Goal: Task Accomplishment & Management: Manage account settings

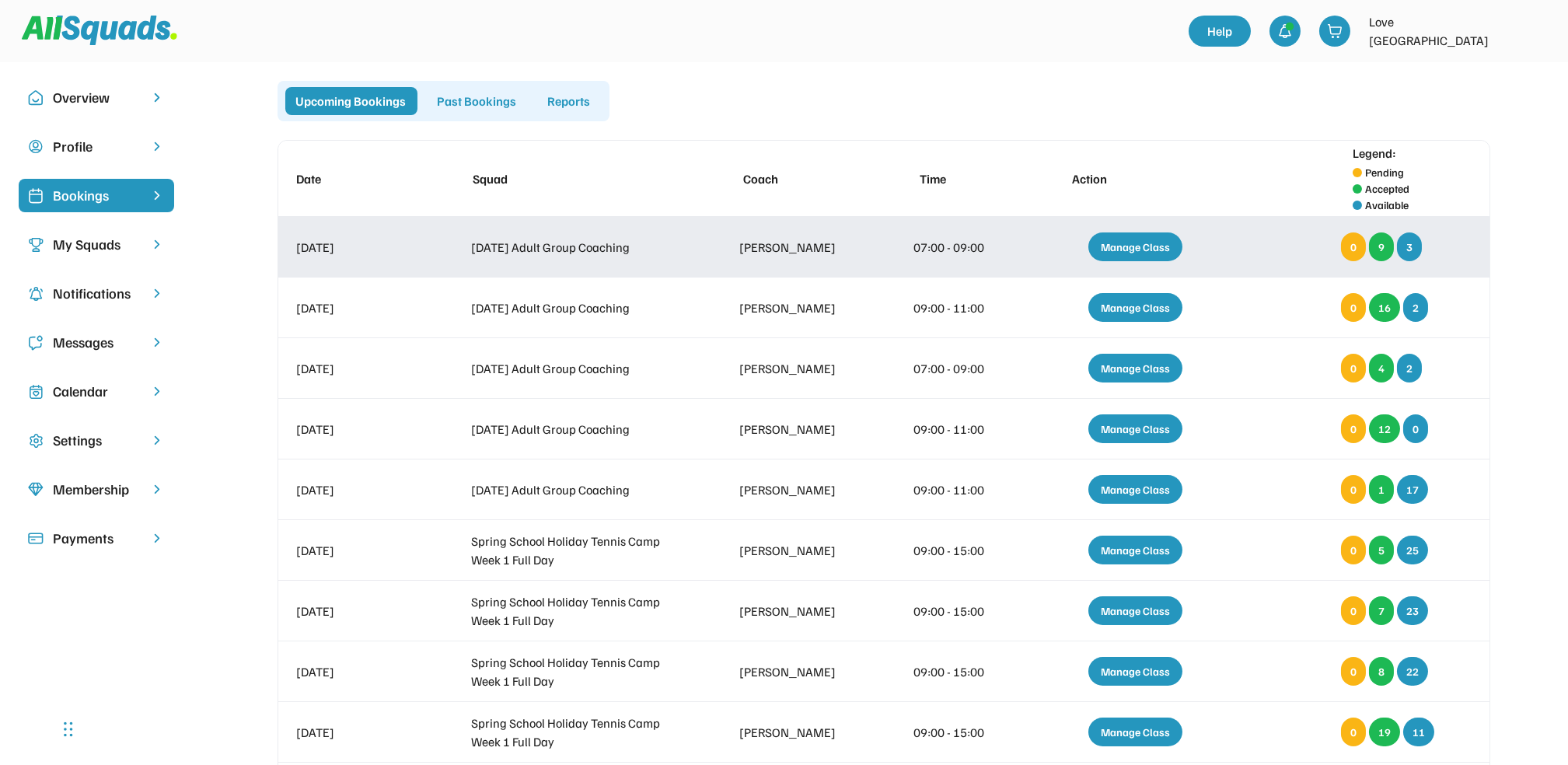
click at [1134, 245] on div "Manage Class" at bounding box center [1134, 247] width 94 height 29
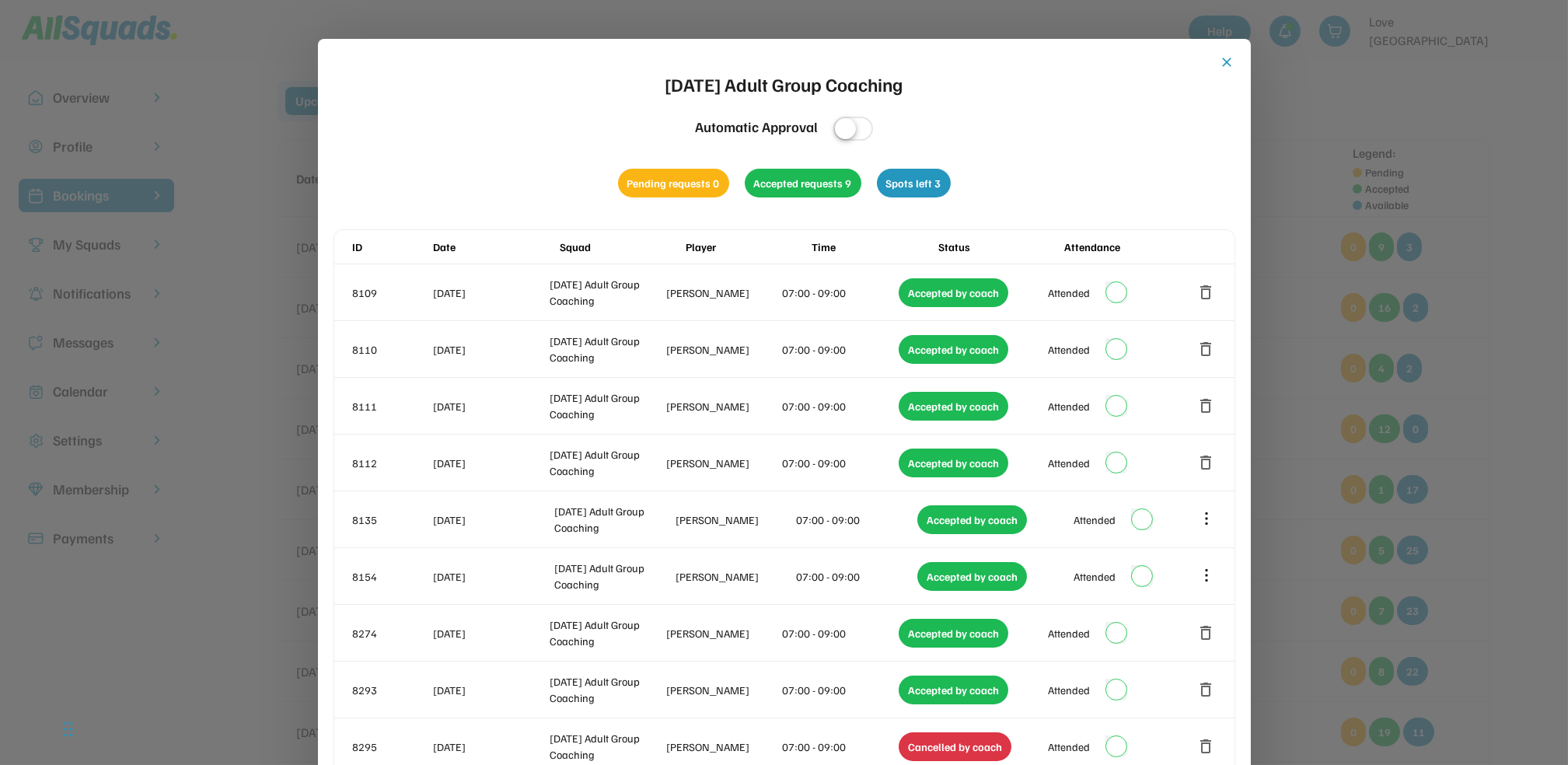
click at [1225, 57] on button "close" at bounding box center [1227, 62] width 15 height 15
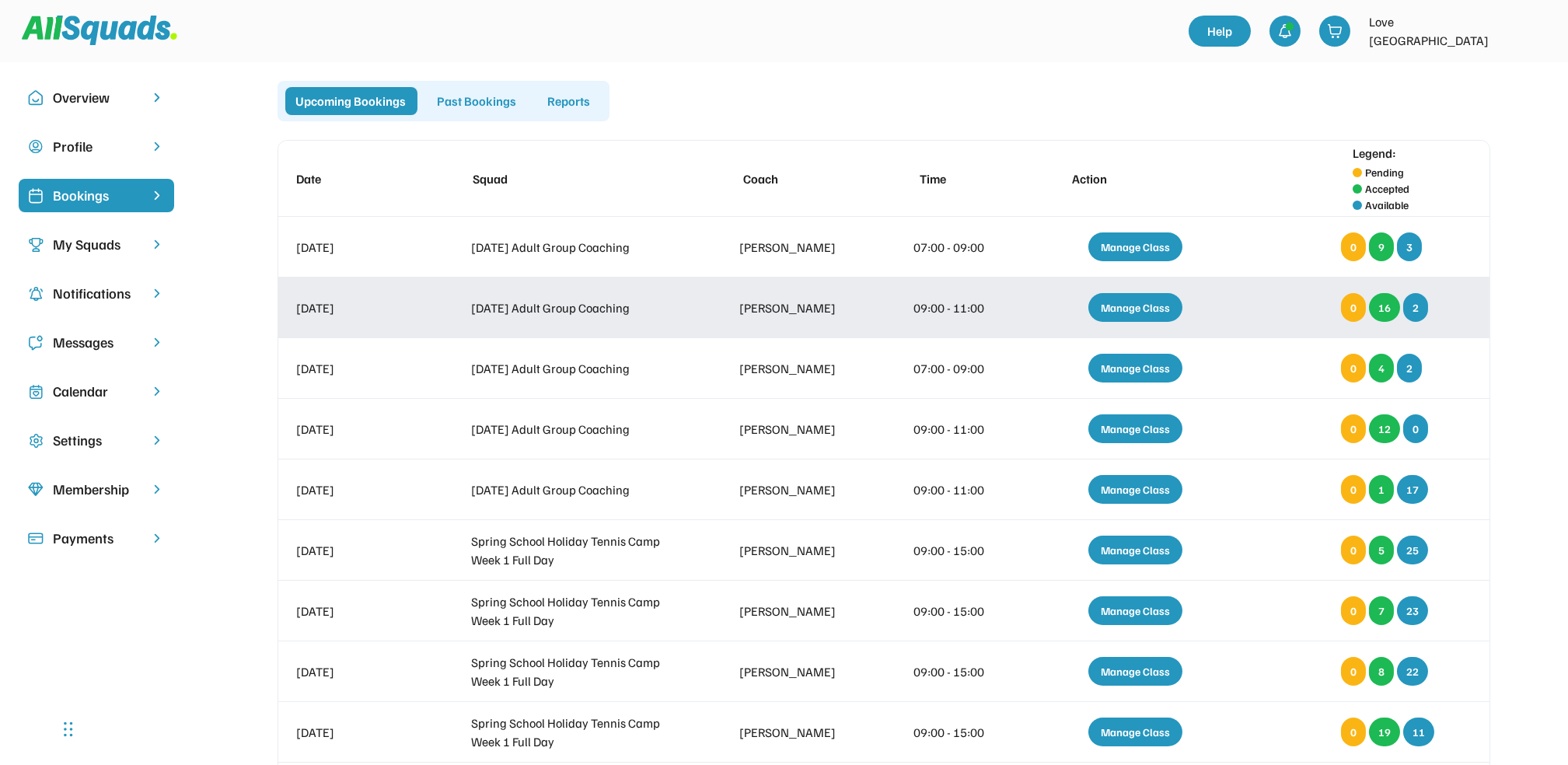
click at [1114, 313] on div "Manage Class" at bounding box center [1134, 307] width 94 height 29
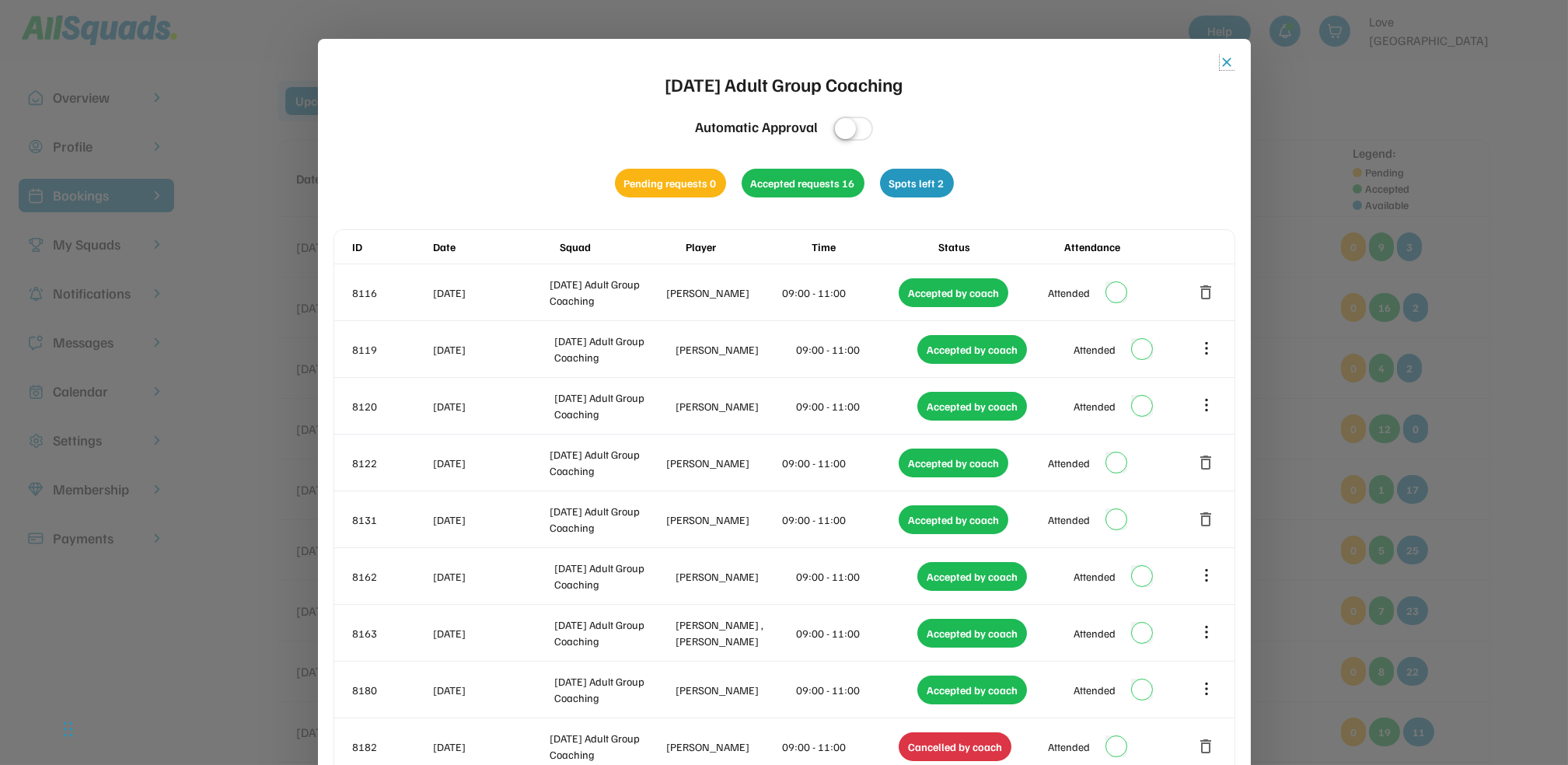
click at [1225, 67] on button "close" at bounding box center [1227, 62] width 15 height 15
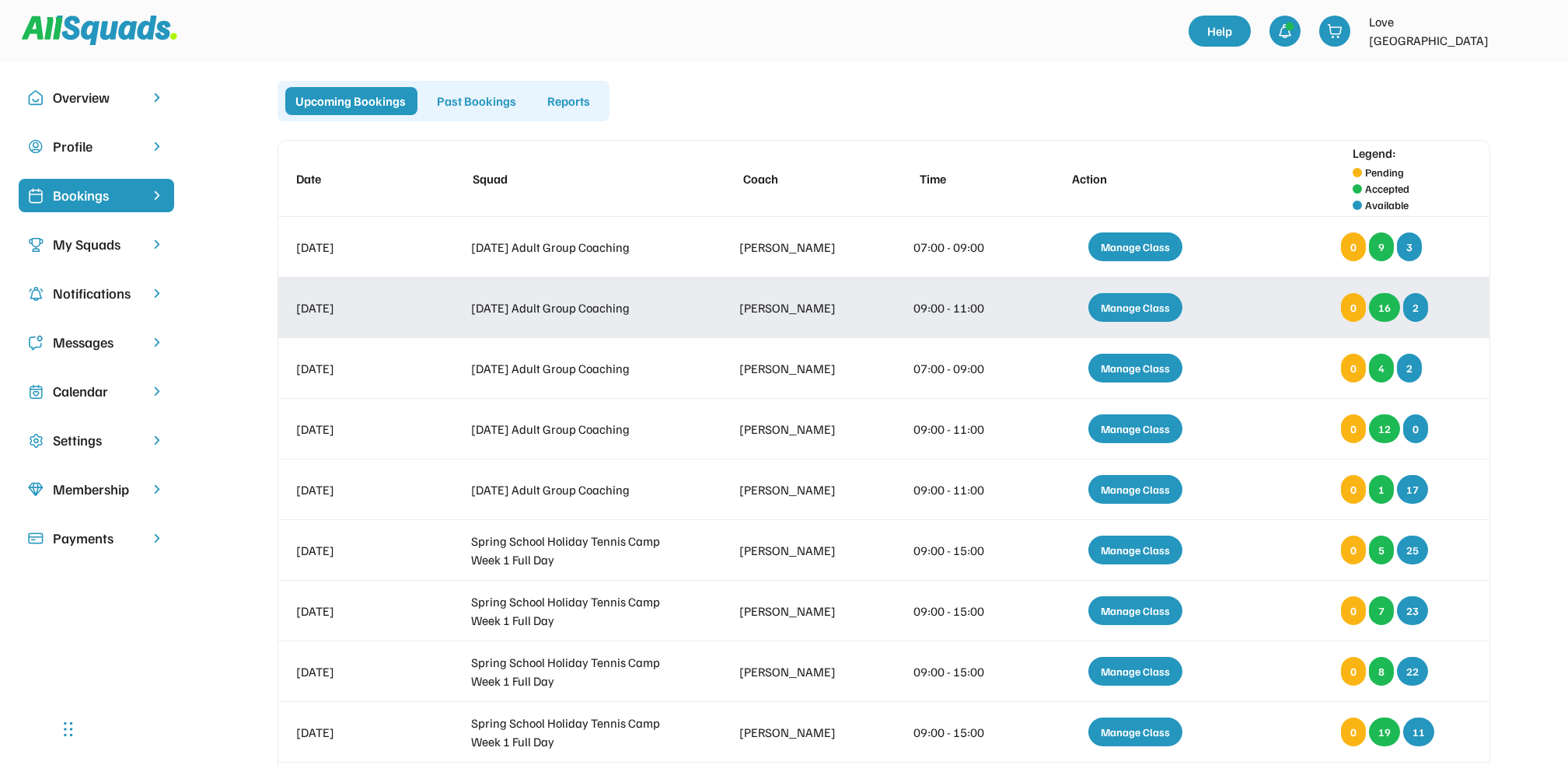
click at [1119, 302] on div "Manage Class" at bounding box center [1134, 307] width 94 height 29
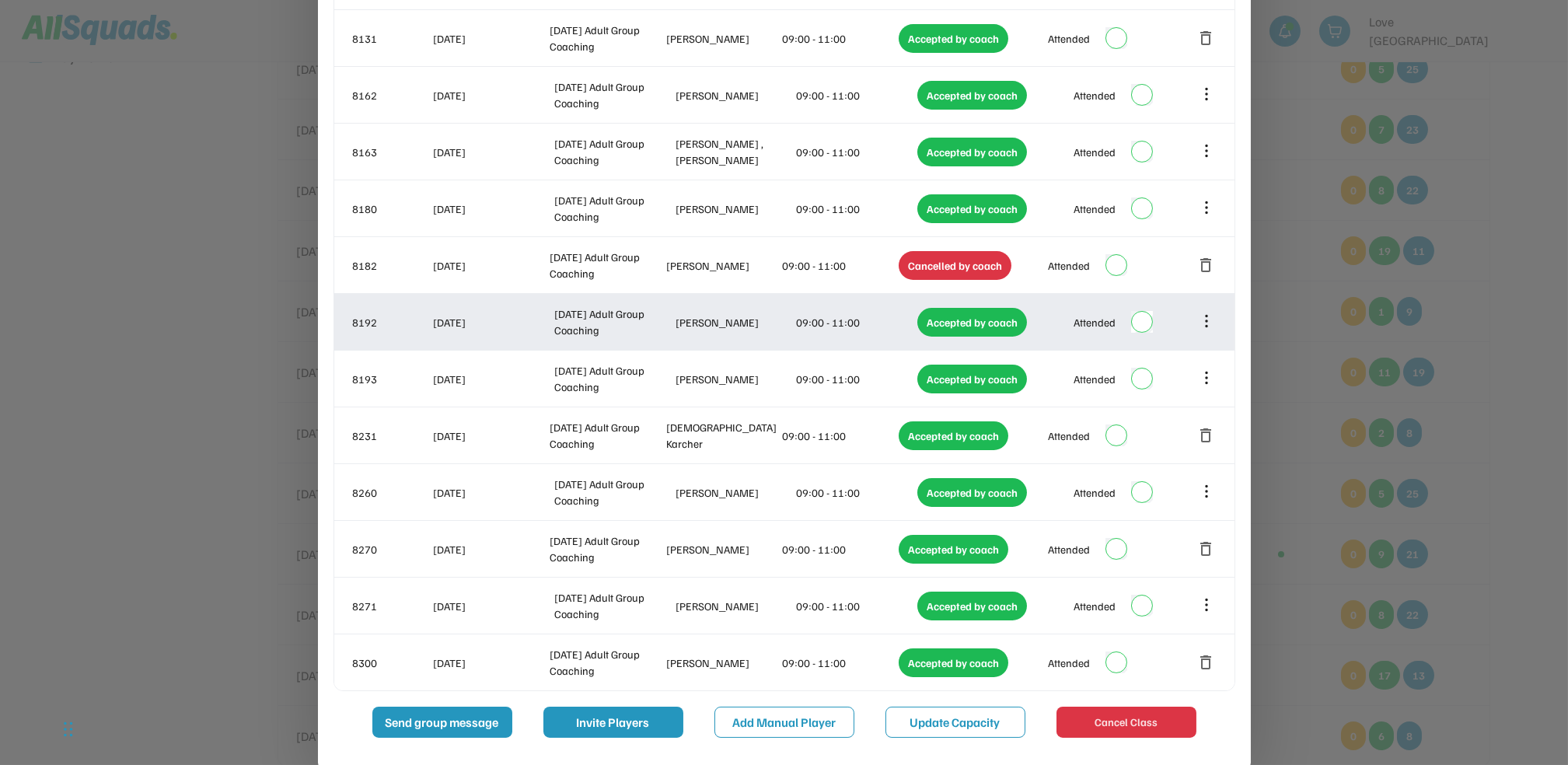
scroll to position [518, 0]
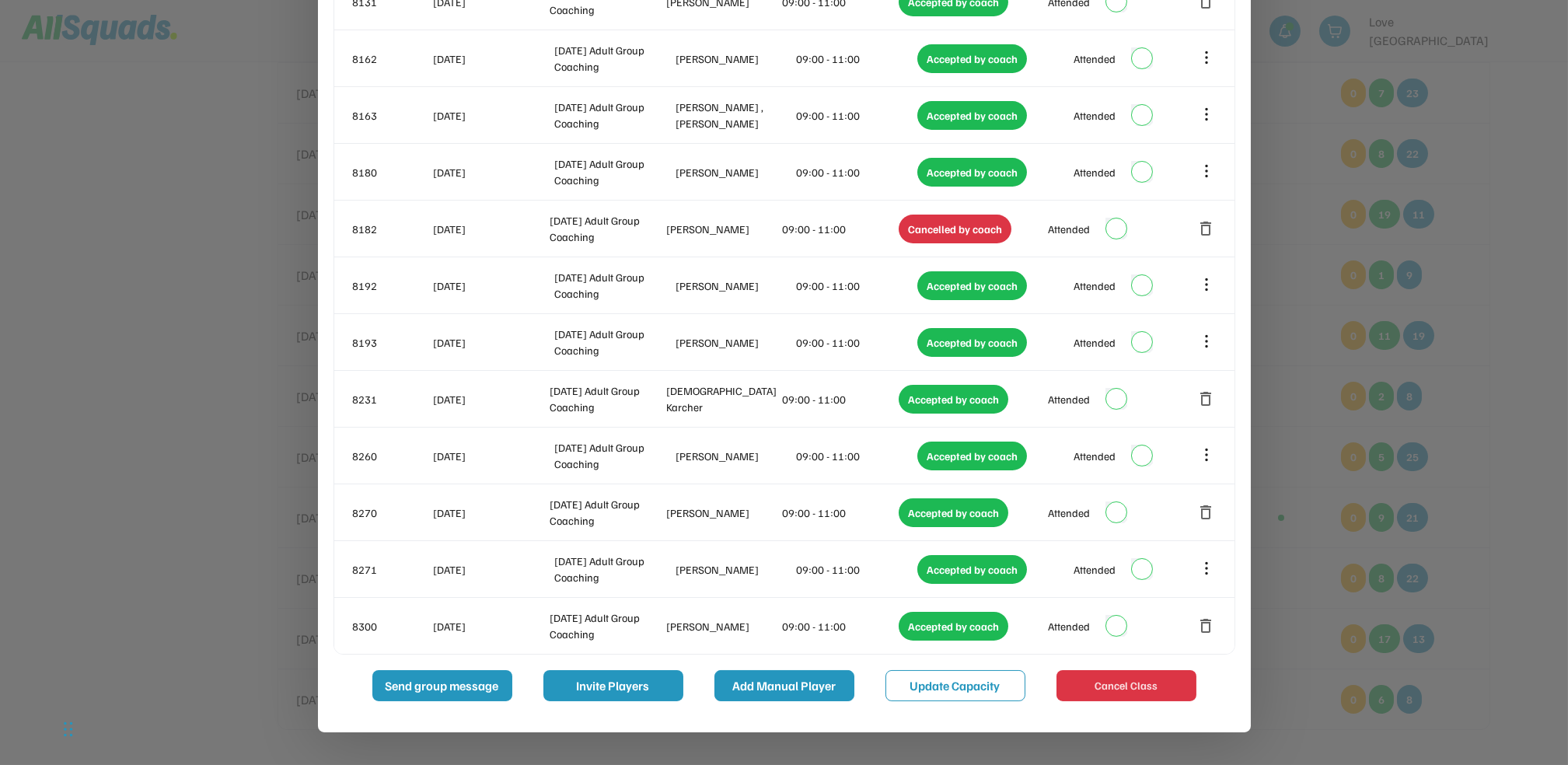
click at [770, 680] on button "Add Manual Player" at bounding box center [784, 686] width 140 height 31
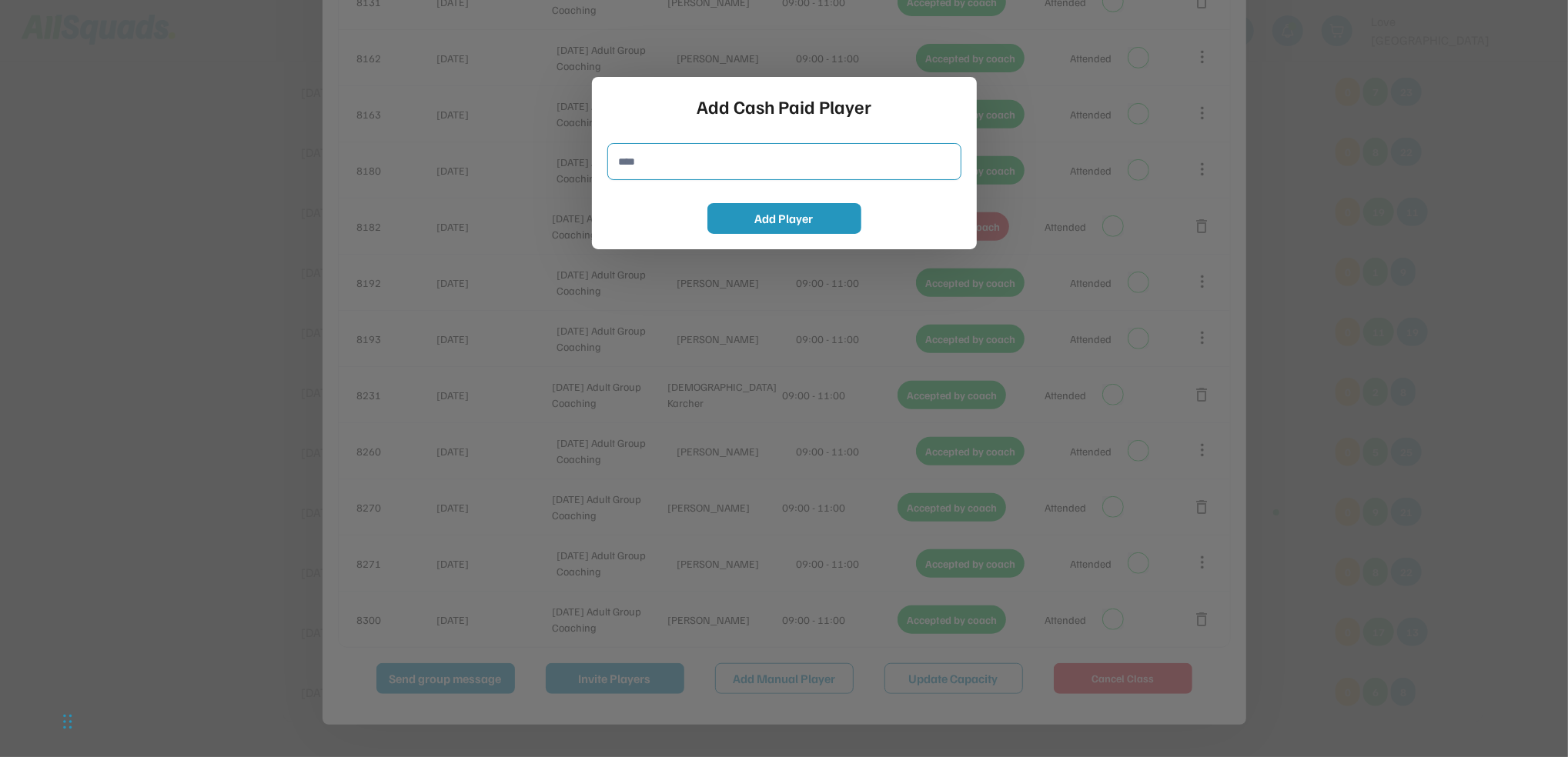
click at [678, 175] on input "input" at bounding box center [785, 161] width 354 height 37
type input "**********"
click at [710, 218] on button "Add Player" at bounding box center [784, 218] width 154 height 31
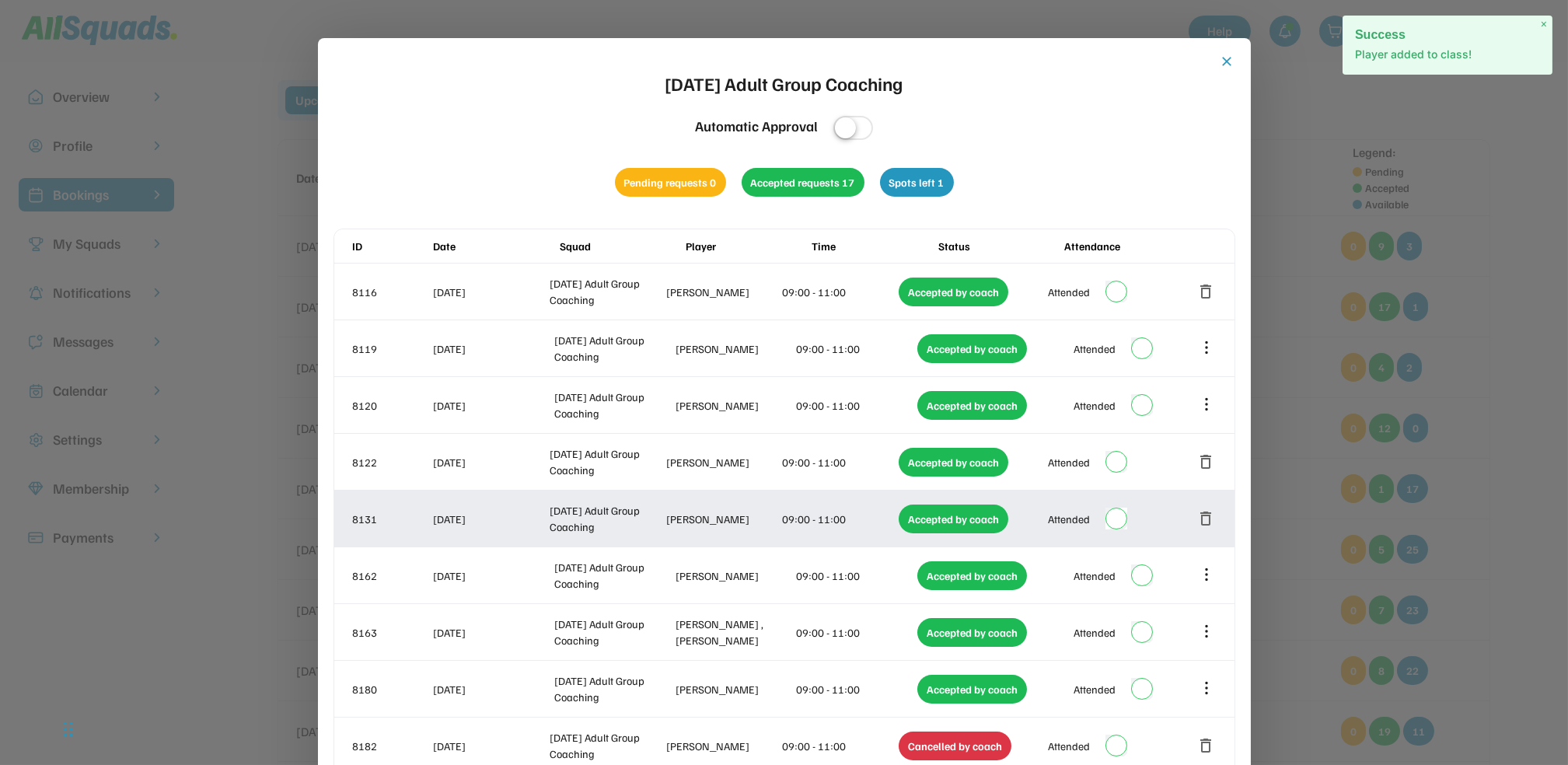
scroll to position [0, 0]
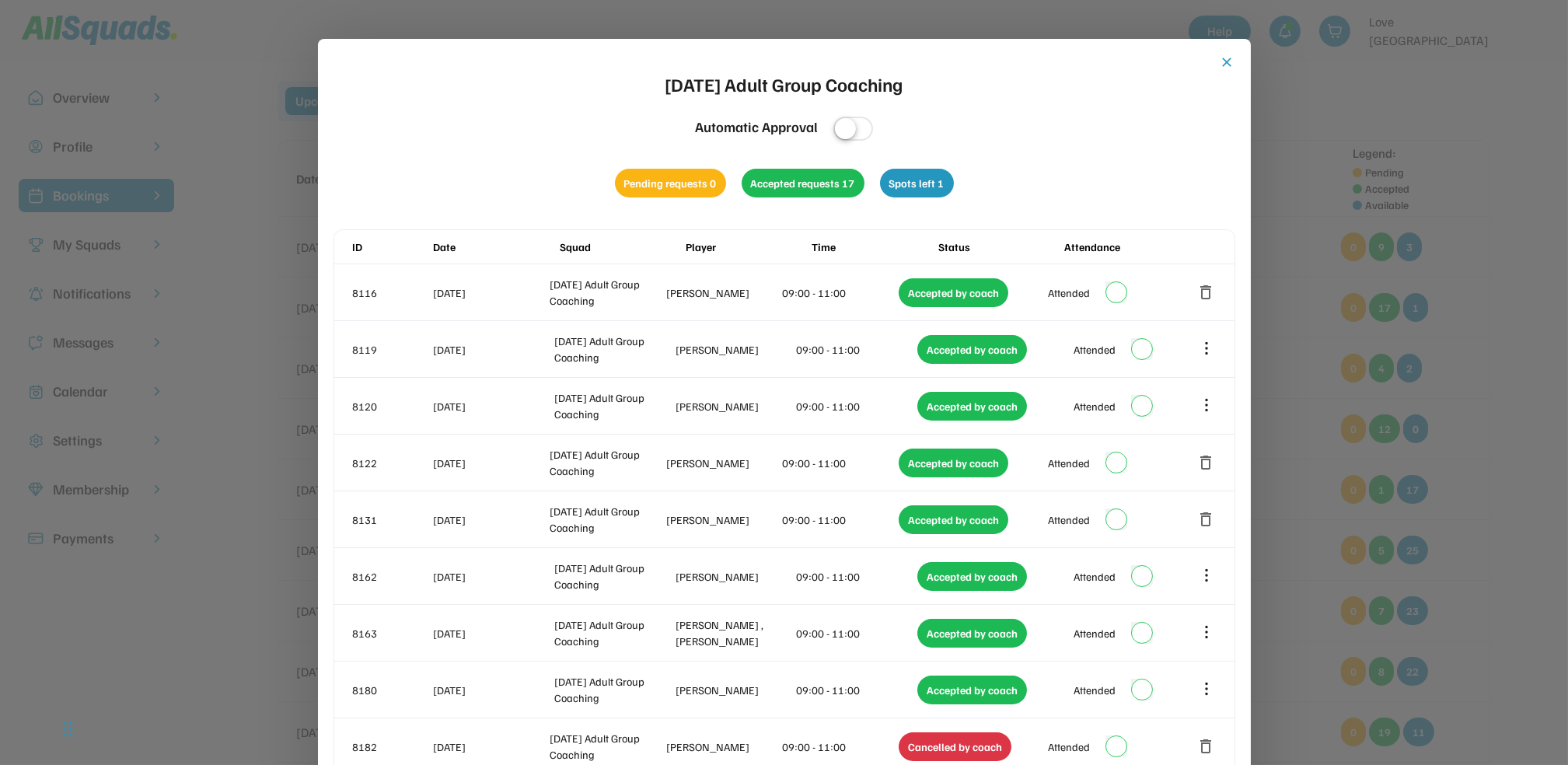
click at [1225, 61] on button "close" at bounding box center [1227, 62] width 15 height 15
